Goal: Find specific page/section: Find specific page/section

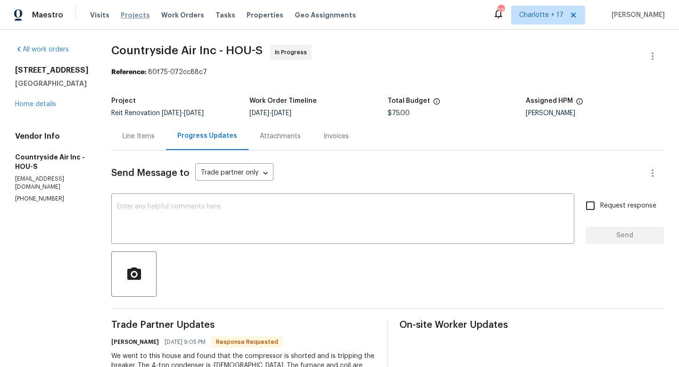
click at [134, 16] on span "Projects" at bounding box center [135, 14] width 29 height 9
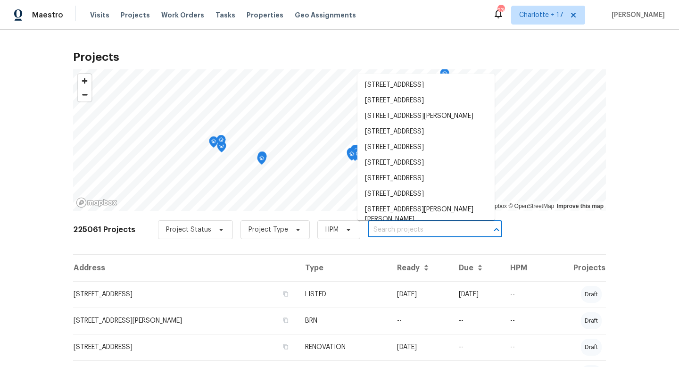
click at [393, 226] on input "text" at bounding box center [422, 230] width 108 height 15
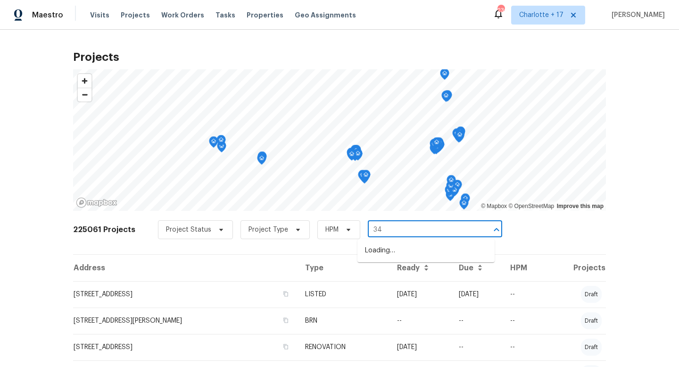
type input "3"
type input "9415 b"
click at [396, 254] on li "9415 Balsam Ln, Houston, TX 77078" at bounding box center [426, 251] width 137 height 16
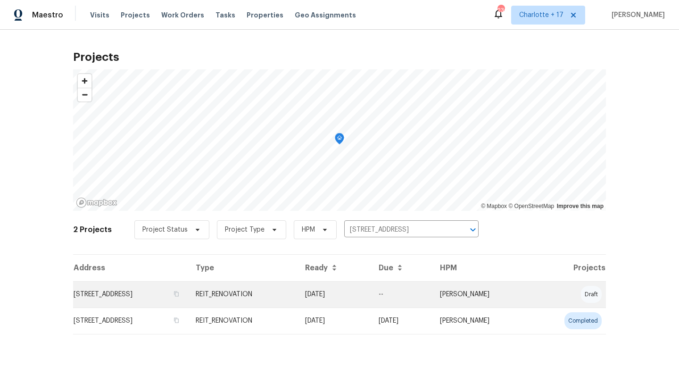
click at [157, 295] on td "9415 Balsam Ln, Houston, TX 77078" at bounding box center [130, 294] width 115 height 26
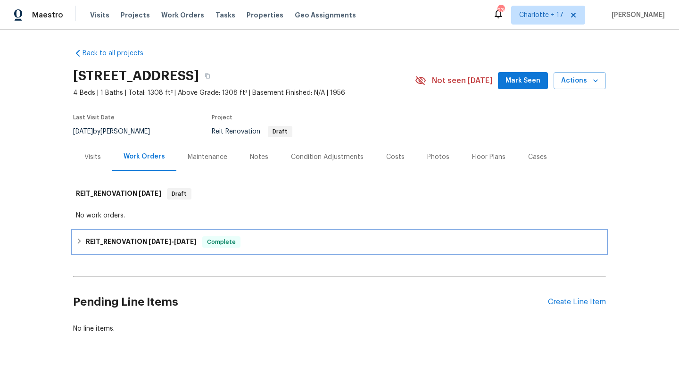
click at [146, 245] on h6 "REIT_RENOVATION 8/6/25 - 8/12/25" at bounding box center [141, 241] width 111 height 11
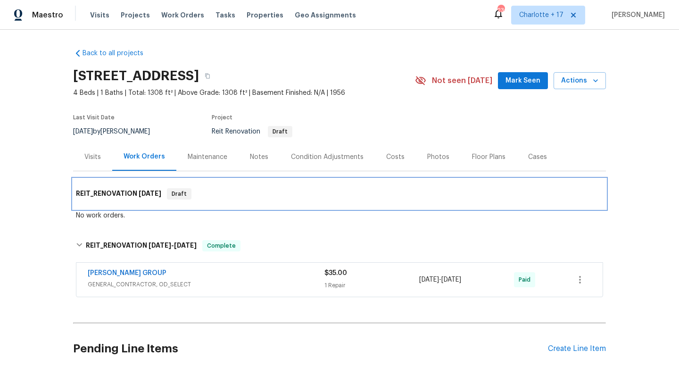
click at [139, 196] on span "9/17/25" at bounding box center [150, 193] width 23 height 7
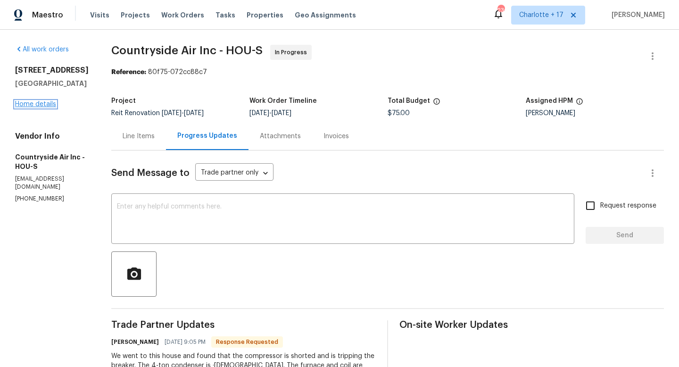
click at [31, 105] on link "Home details" at bounding box center [35, 104] width 41 height 7
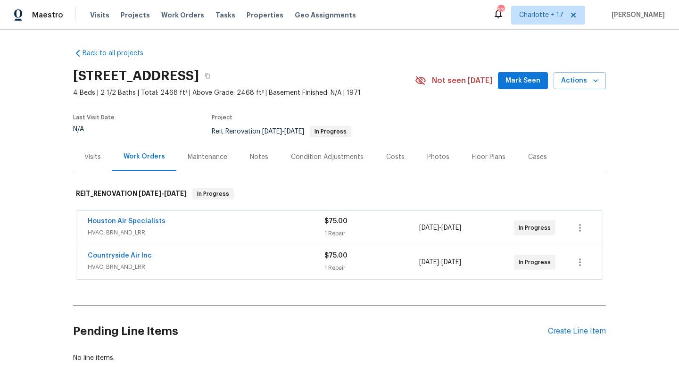
click at [144, 225] on span "Houston Air Specialists" at bounding box center [127, 221] width 78 height 9
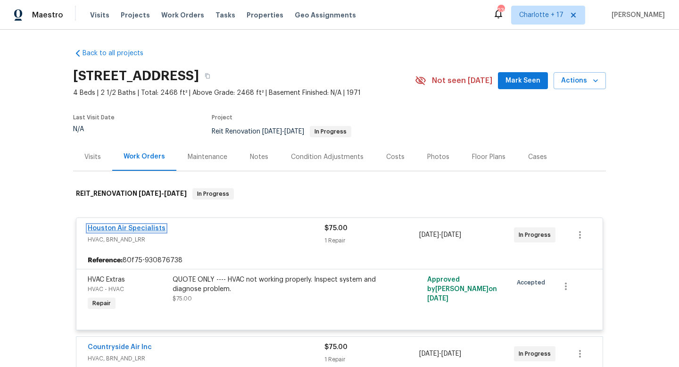
click at [147, 226] on link "Houston Air Specialists" at bounding box center [127, 228] width 78 height 7
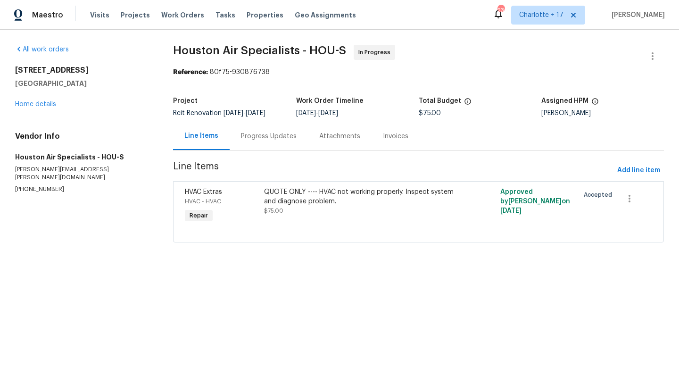
click at [266, 140] on div "Progress Updates" at bounding box center [269, 136] width 56 height 9
